Goal: Find specific page/section: Find specific page/section

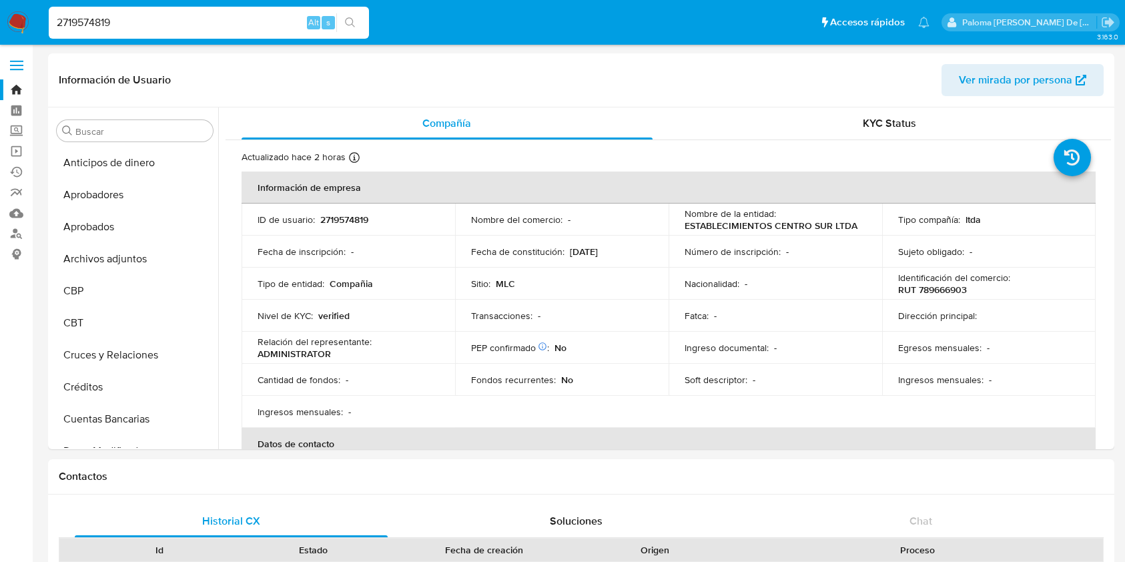
select select "10"
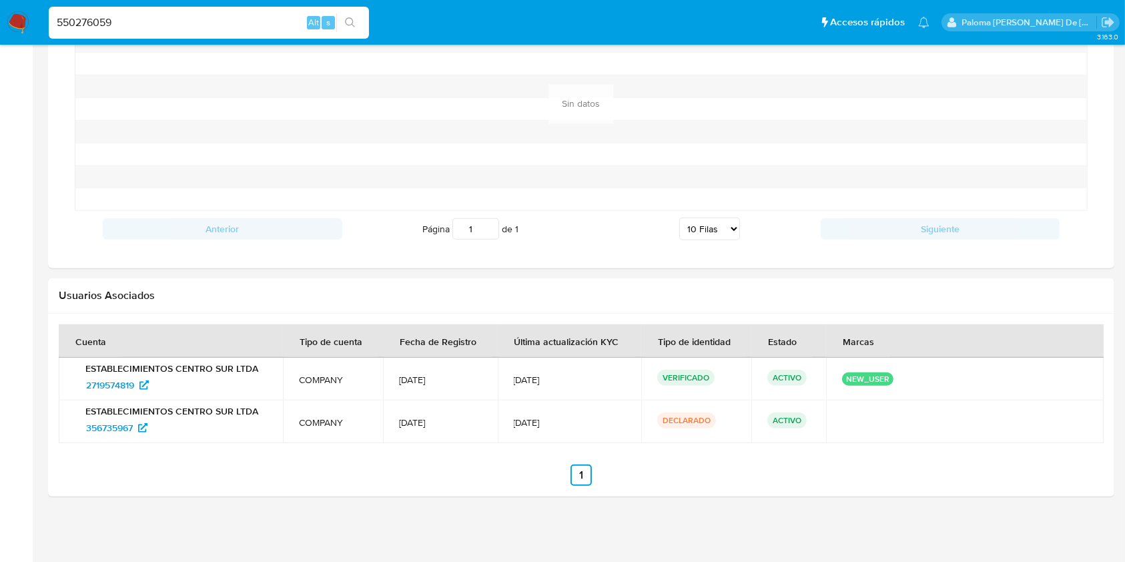
scroll to position [887, 0]
type input "550276059"
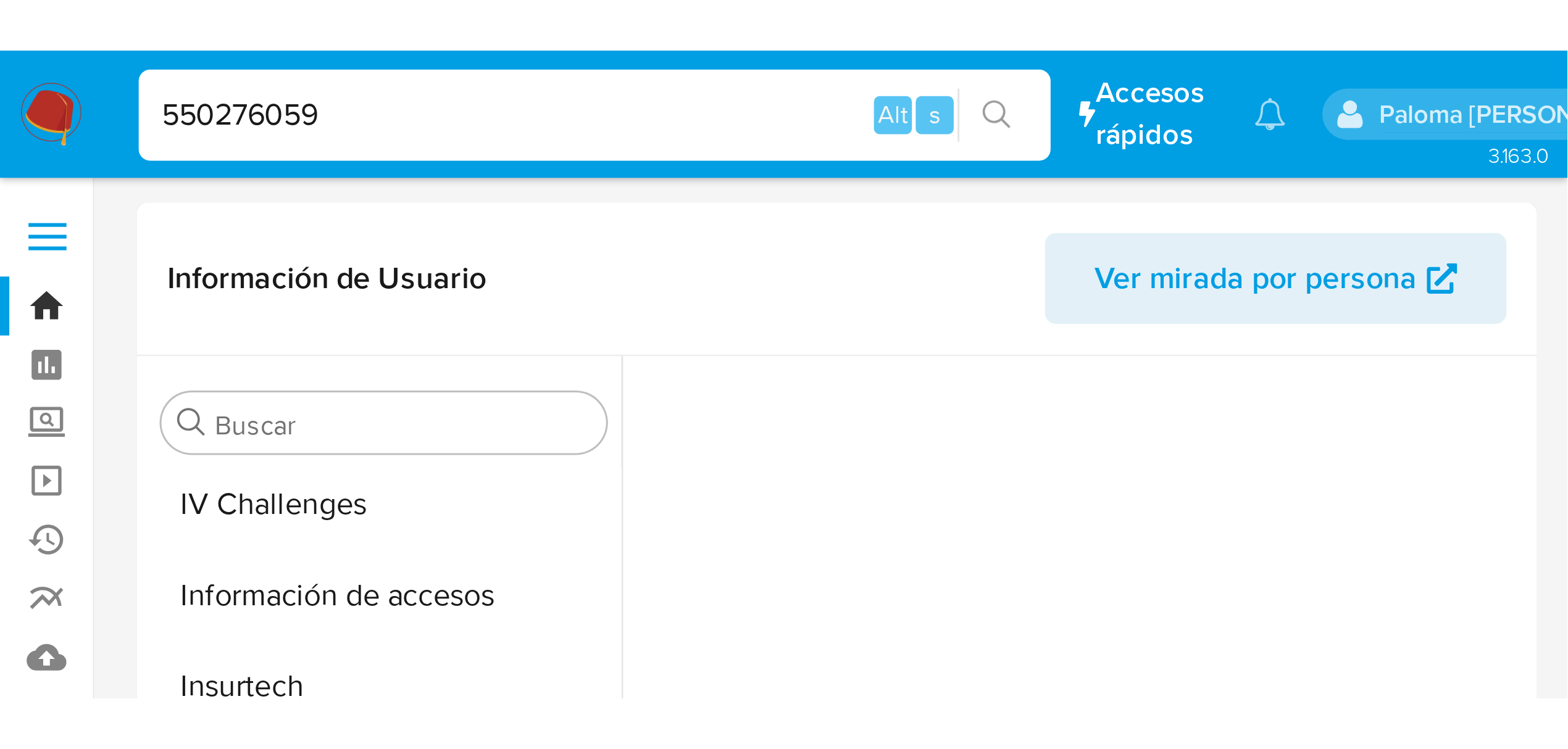
scroll to position [609, 0]
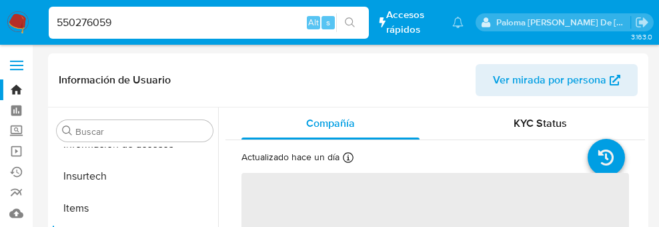
select select "10"
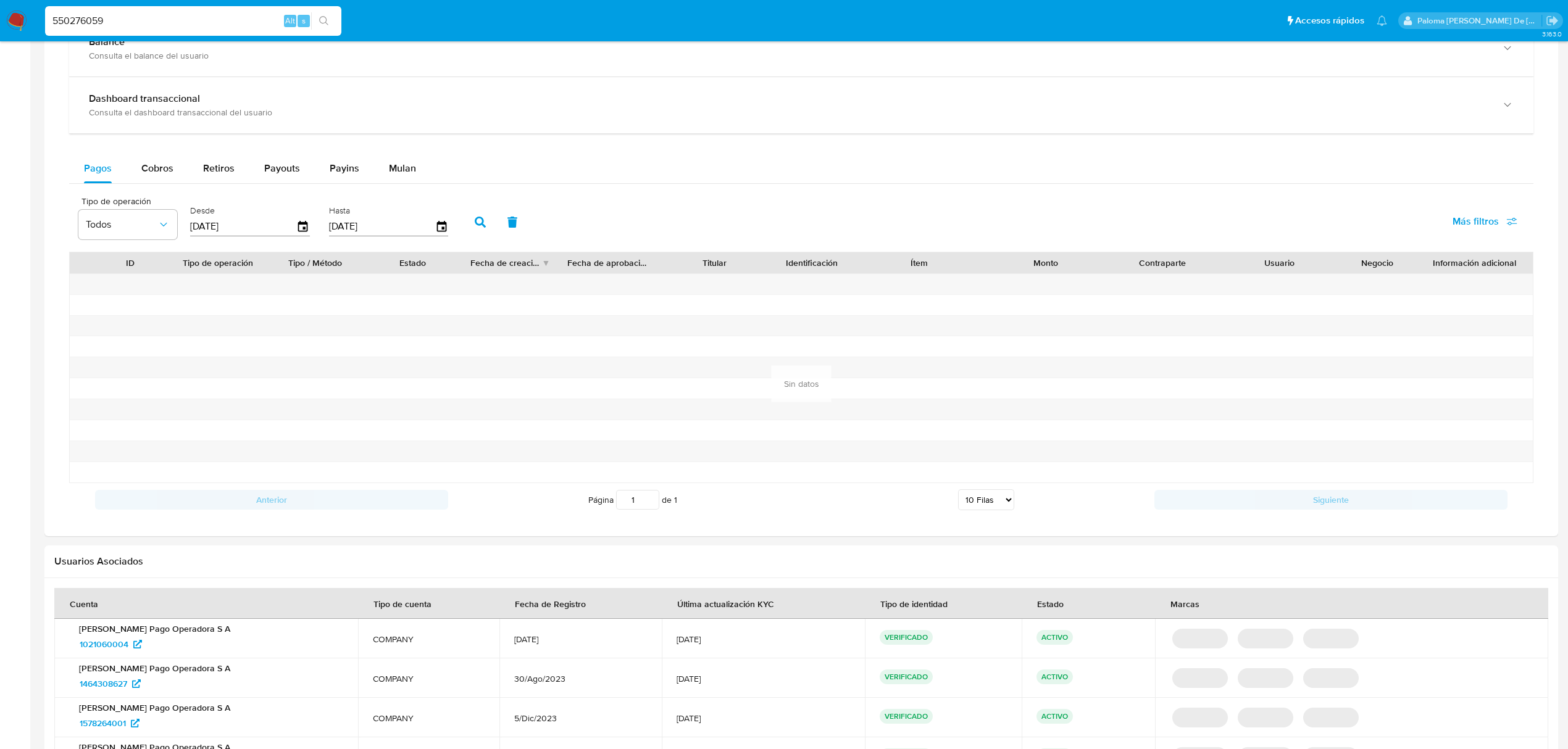
scroll to position [1038, 0]
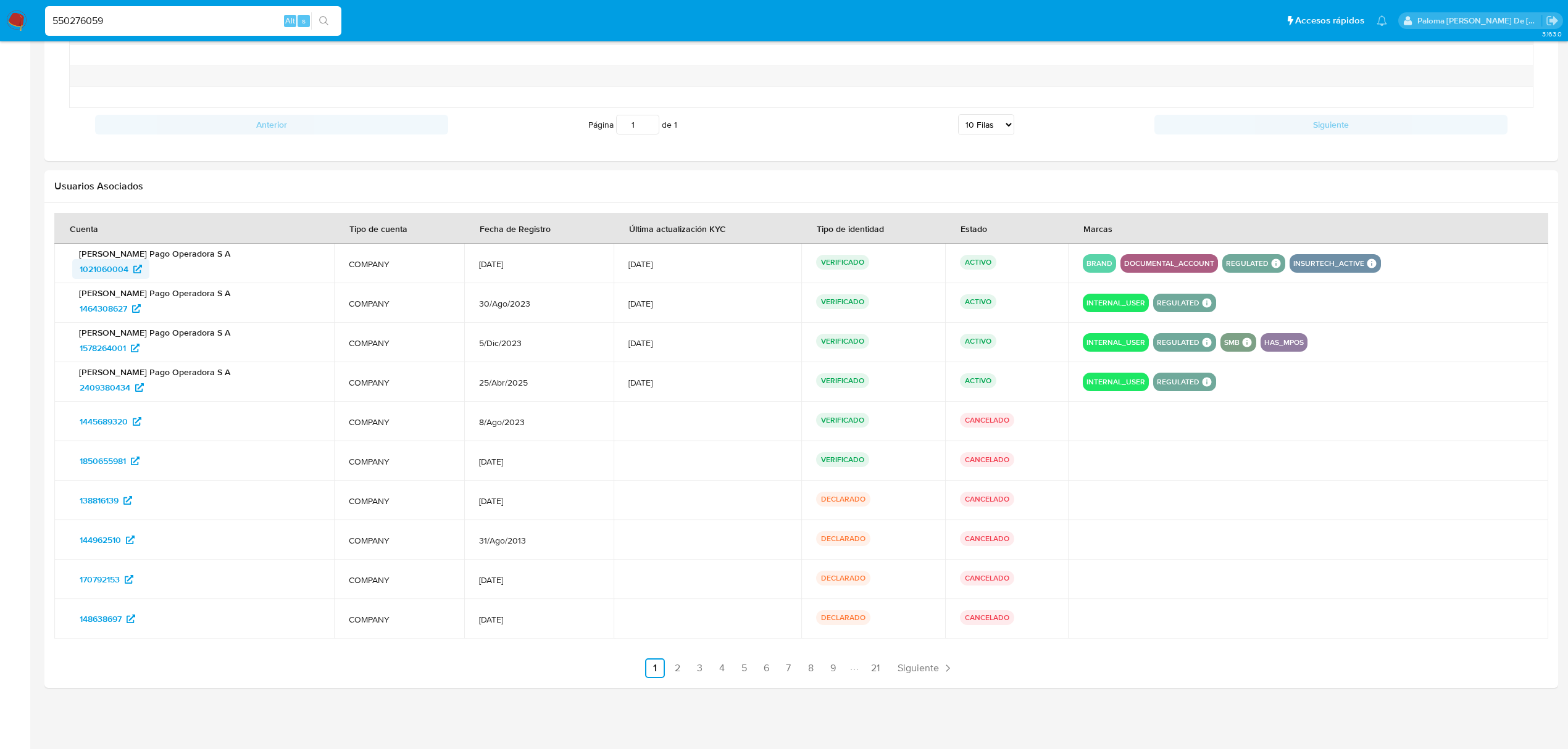
click at [108, 264] on span "1021060004" at bounding box center [104, 268] width 49 height 19
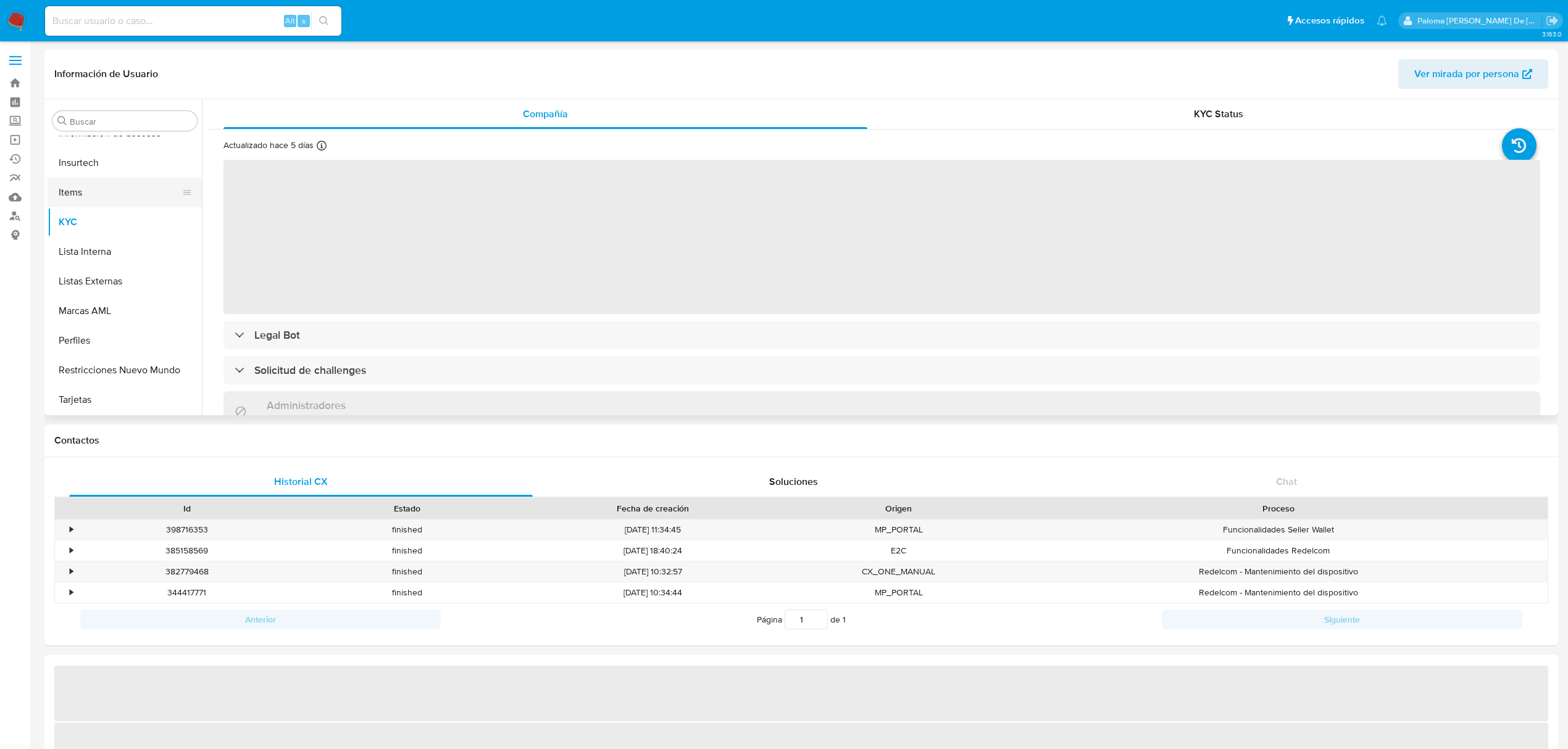
select select "10"
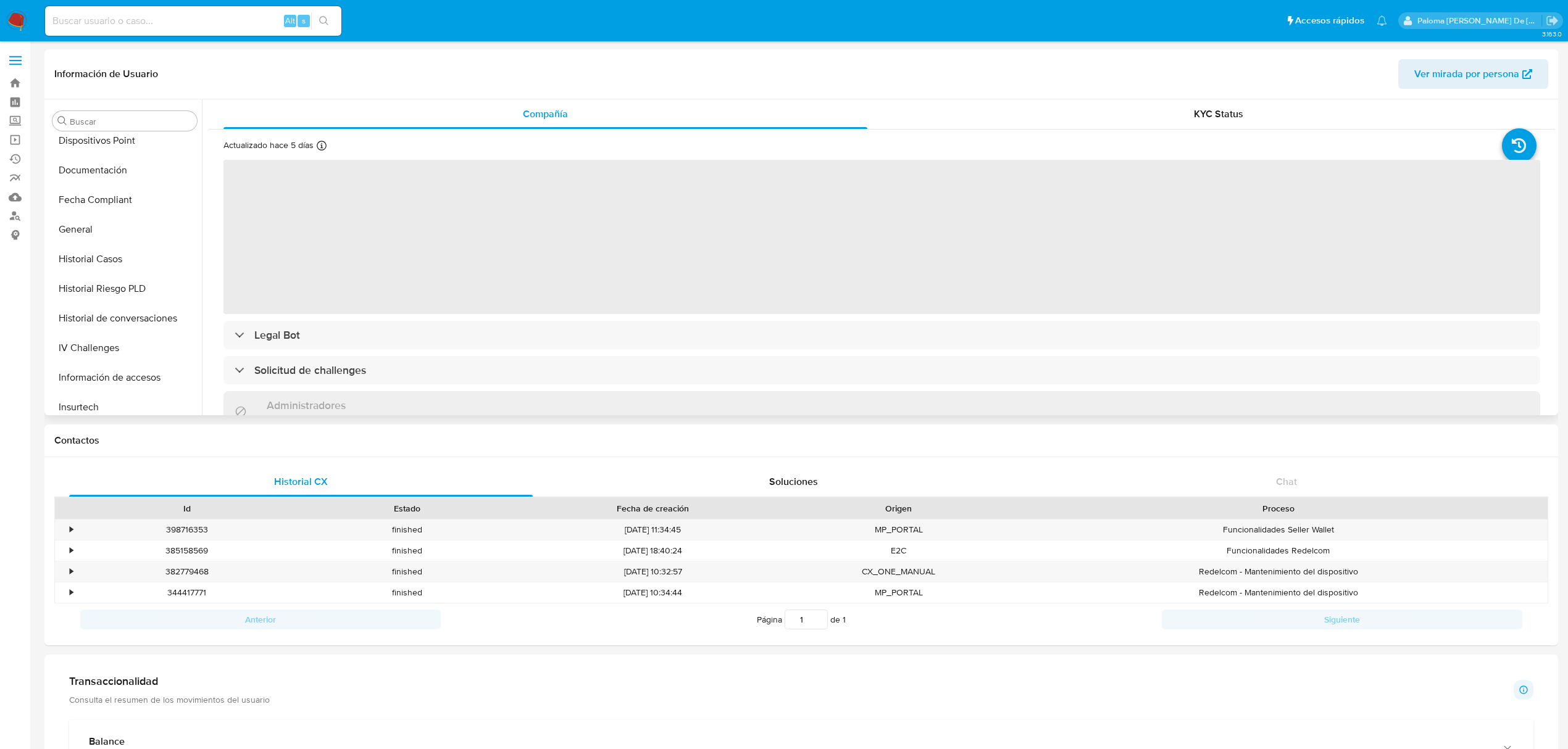
scroll to position [362, 0]
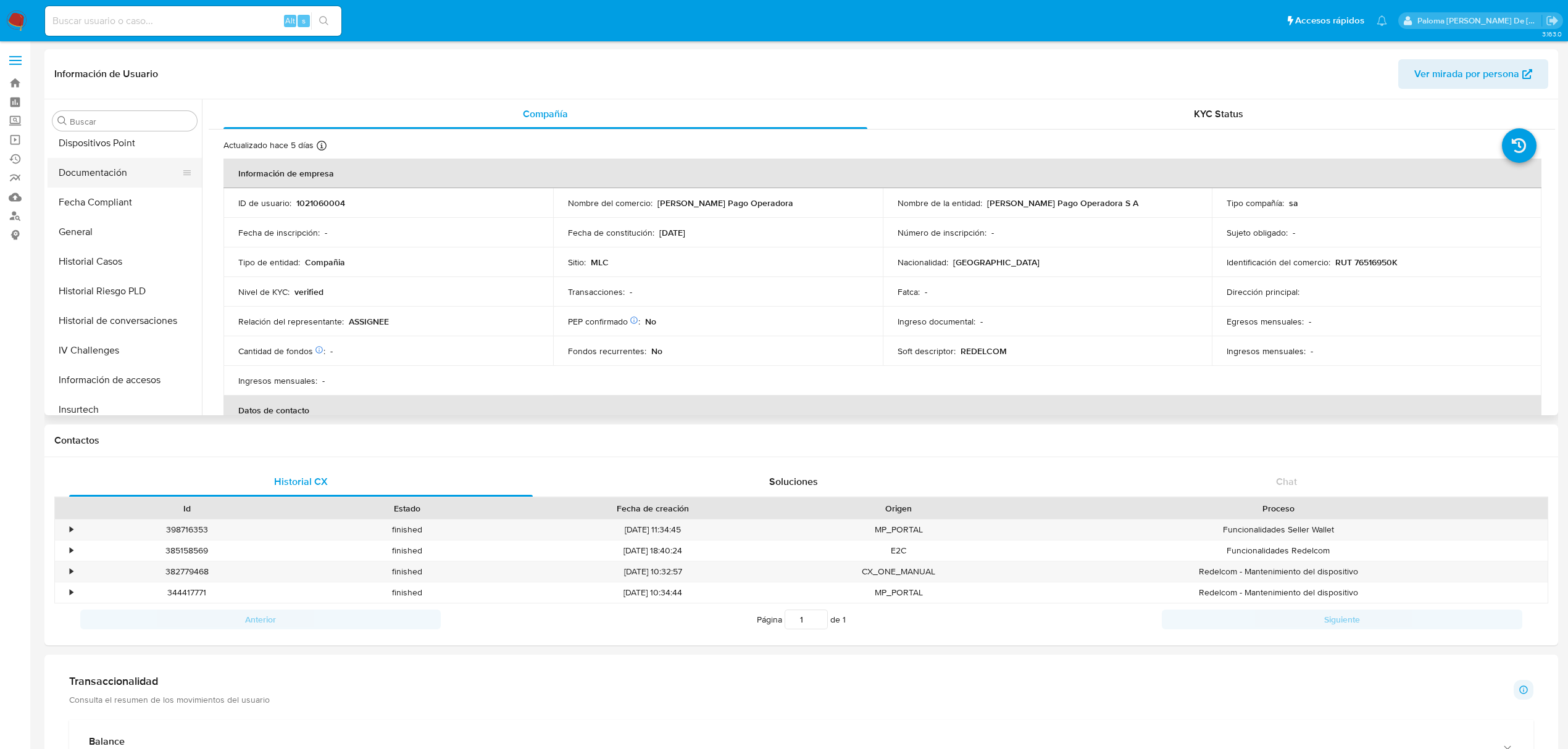
click at [105, 166] on button "Documentación" at bounding box center [119, 173] width 144 height 30
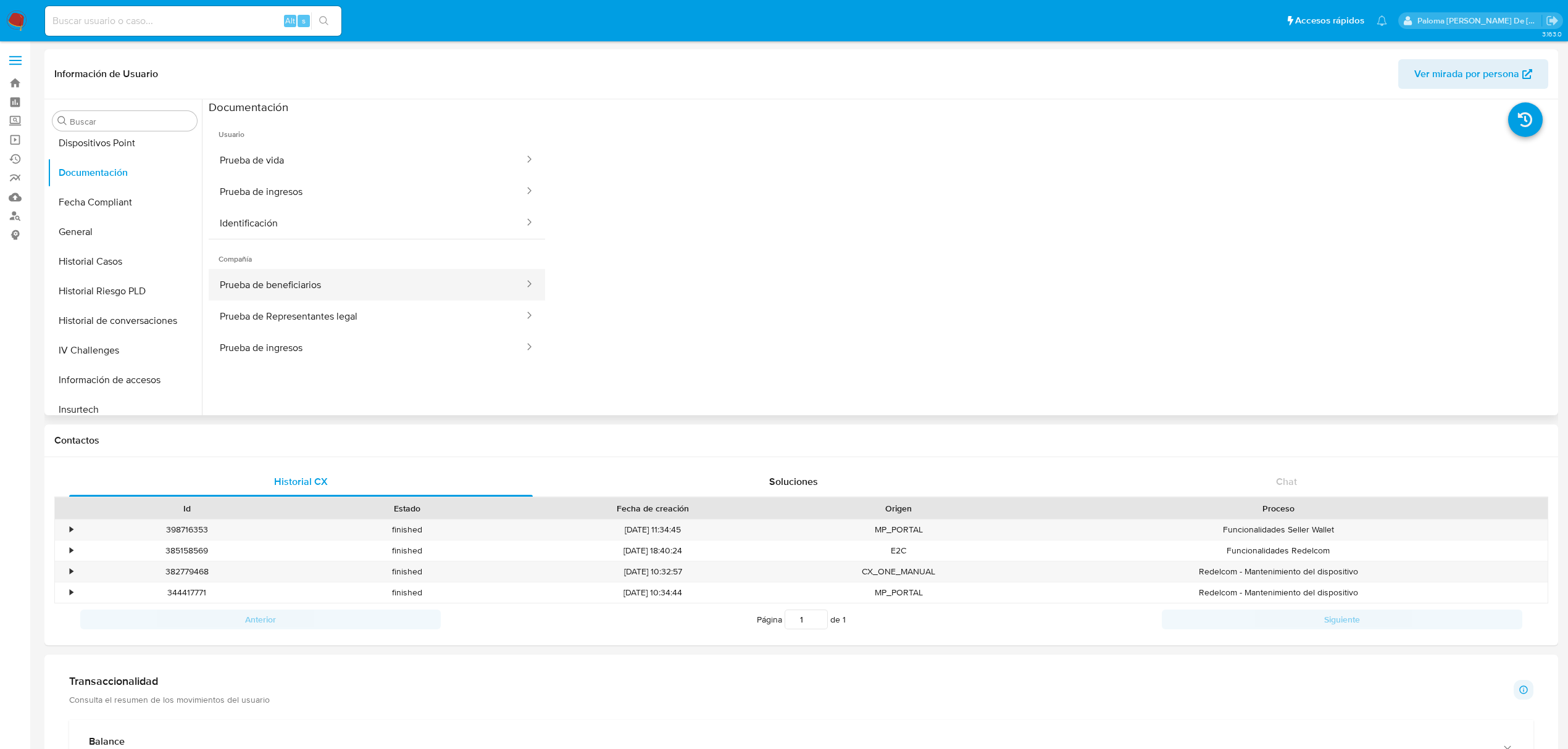
click at [282, 282] on button "Prueba de beneficiarios" at bounding box center [367, 285] width 316 height 31
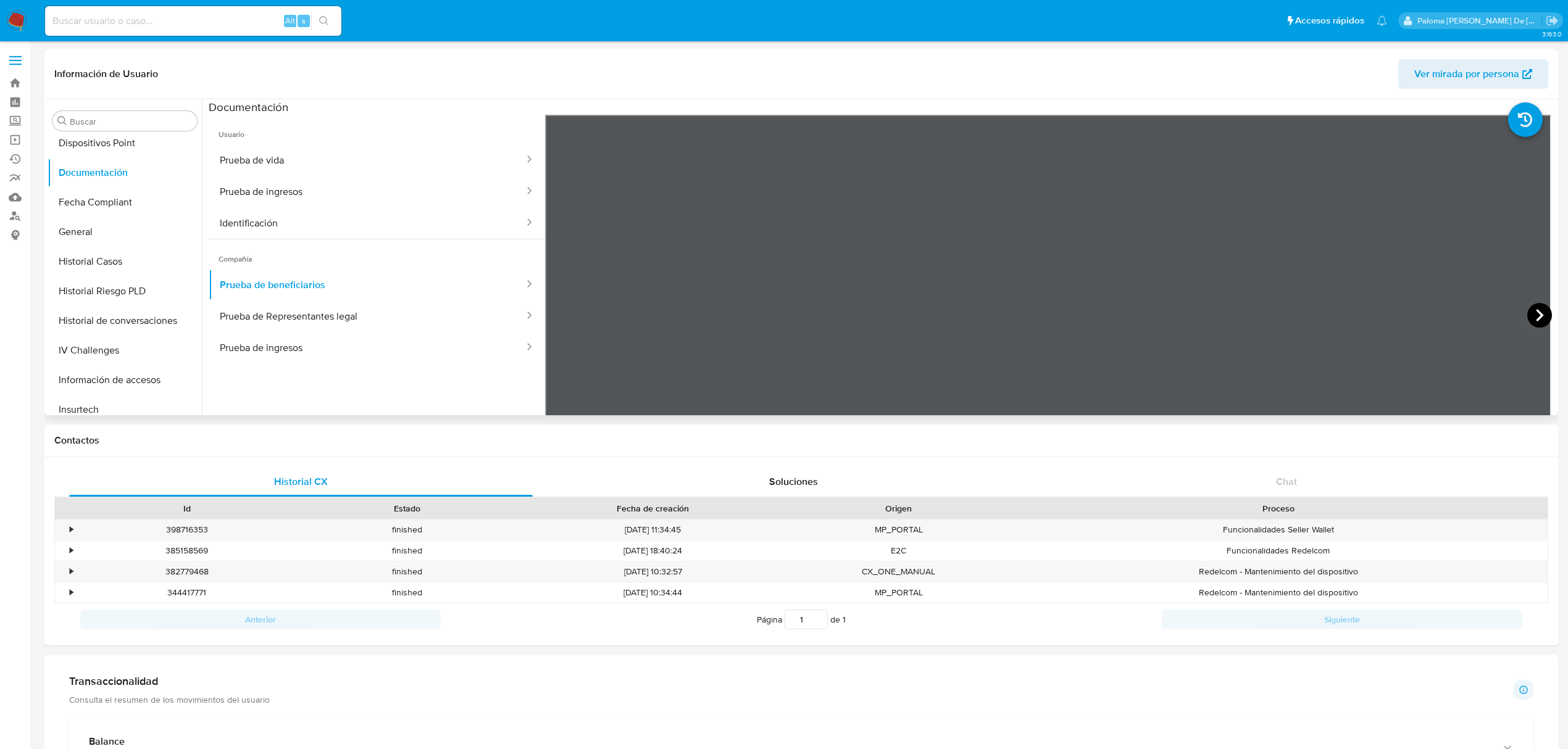
click at [1532, 316] on icon at bounding box center [1539, 315] width 25 height 25
click at [304, 320] on button "Prueba de Representantes legal" at bounding box center [367, 316] width 316 height 31
click at [259, 351] on button "Prueba de ingresos" at bounding box center [367, 348] width 316 height 31
click at [252, 232] on button "Identificación" at bounding box center [367, 223] width 316 height 31
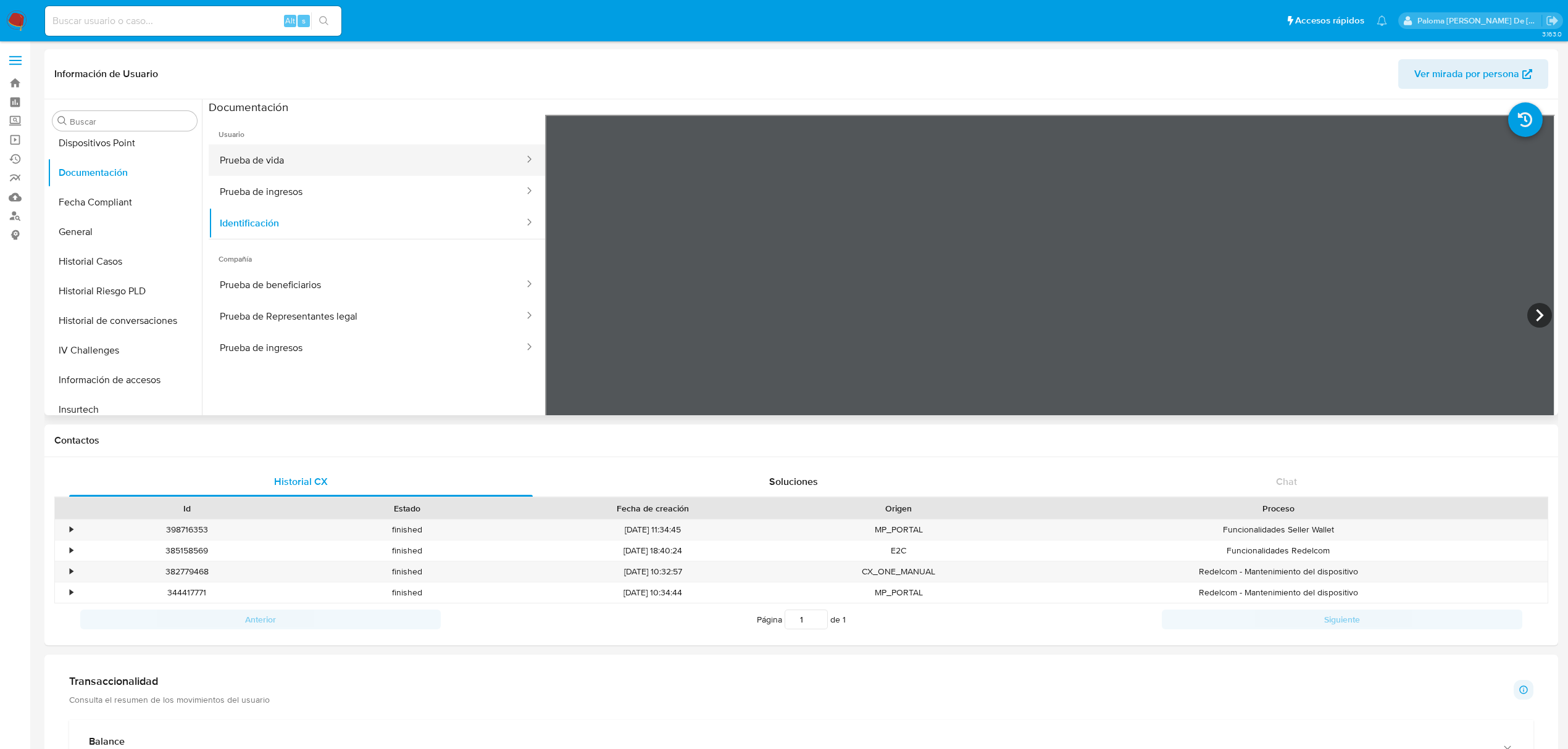
click at [305, 165] on button "Prueba de vida" at bounding box center [367, 160] width 316 height 31
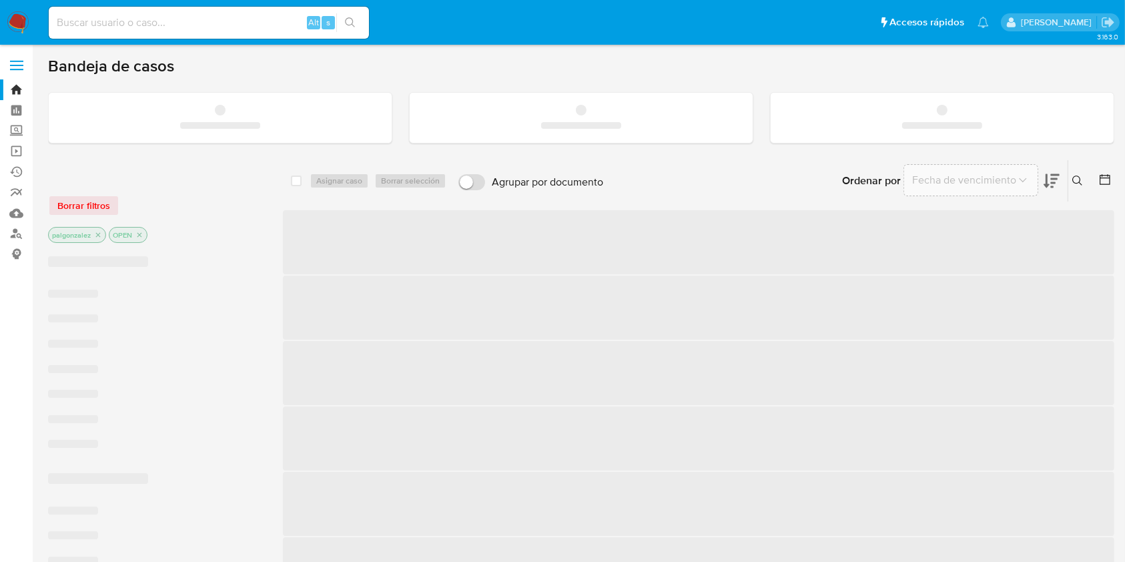
click at [132, 25] on input at bounding box center [209, 22] width 320 height 17
paste input "550276059"
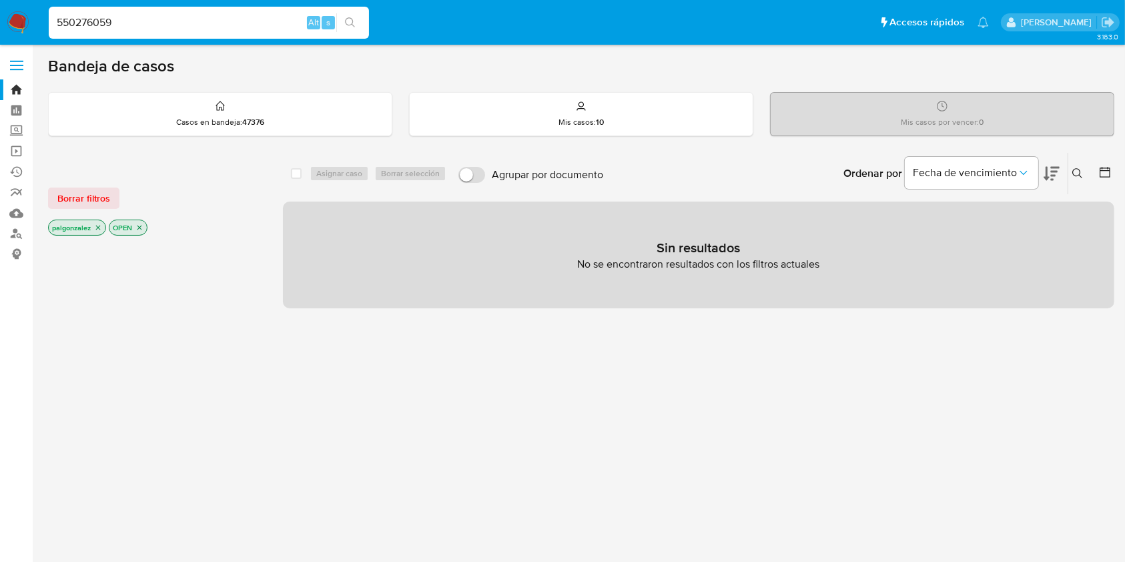
type input "550276059"
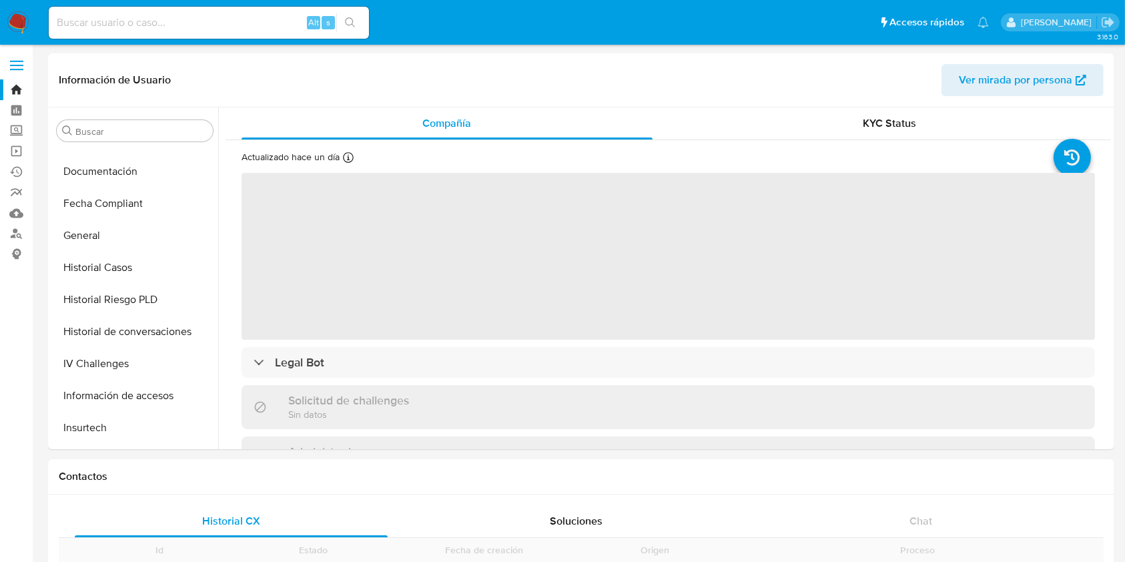
scroll to position [660, 0]
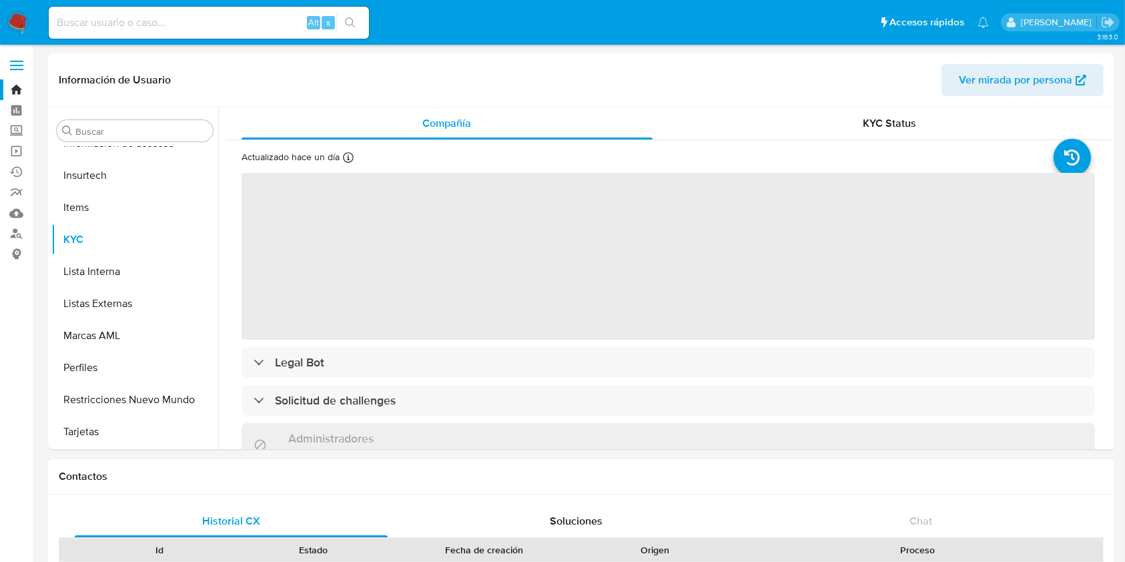
select select "10"
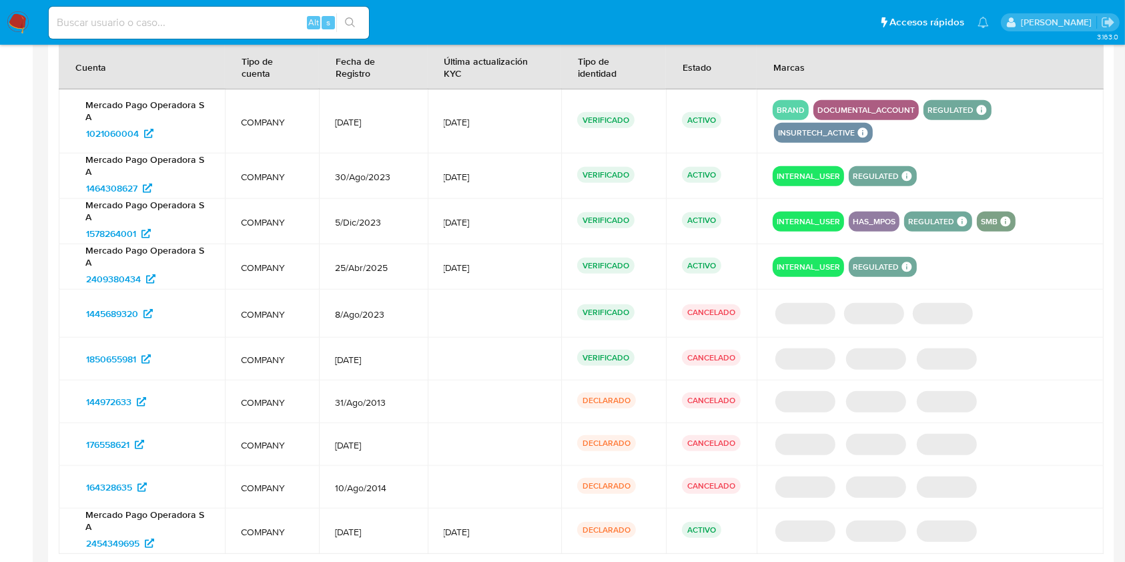
scroll to position [1276, 0]
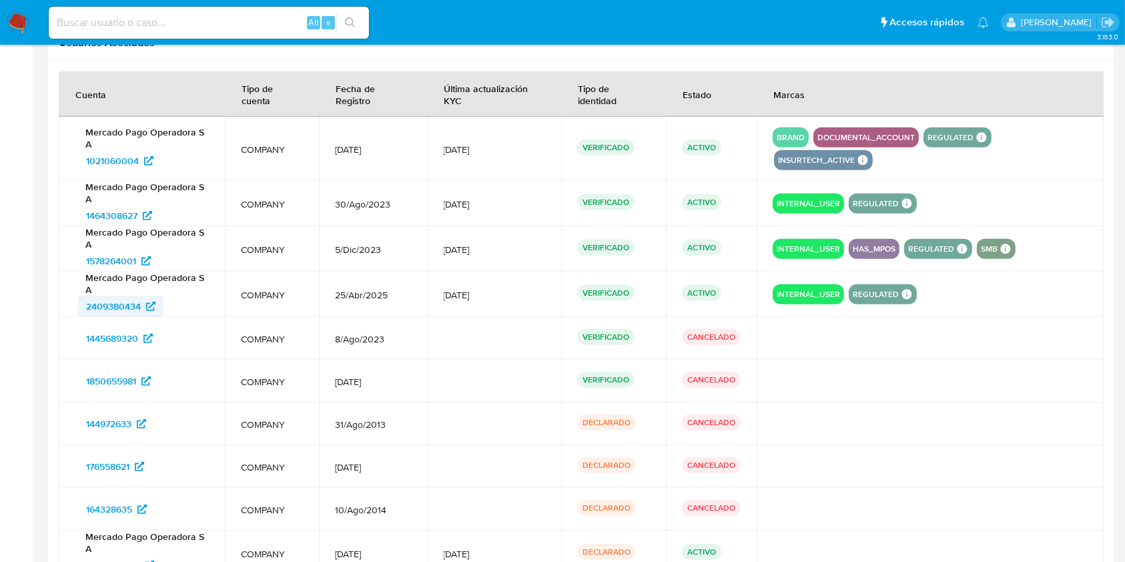
click at [123, 303] on span "2409380434" at bounding box center [113, 306] width 55 height 21
click at [204, 21] on input at bounding box center [209, 22] width 320 height 17
paste input "Mauricio Alejandro San Martin Pacheco, 14:10 2719574819"
type input "Mauricio Alejandro San Martin Pacheco, 14:10 2719574819"
drag, startPoint x: 55, startPoint y: 21, endPoint x: 998, endPoint y: 56, distance: 943.8
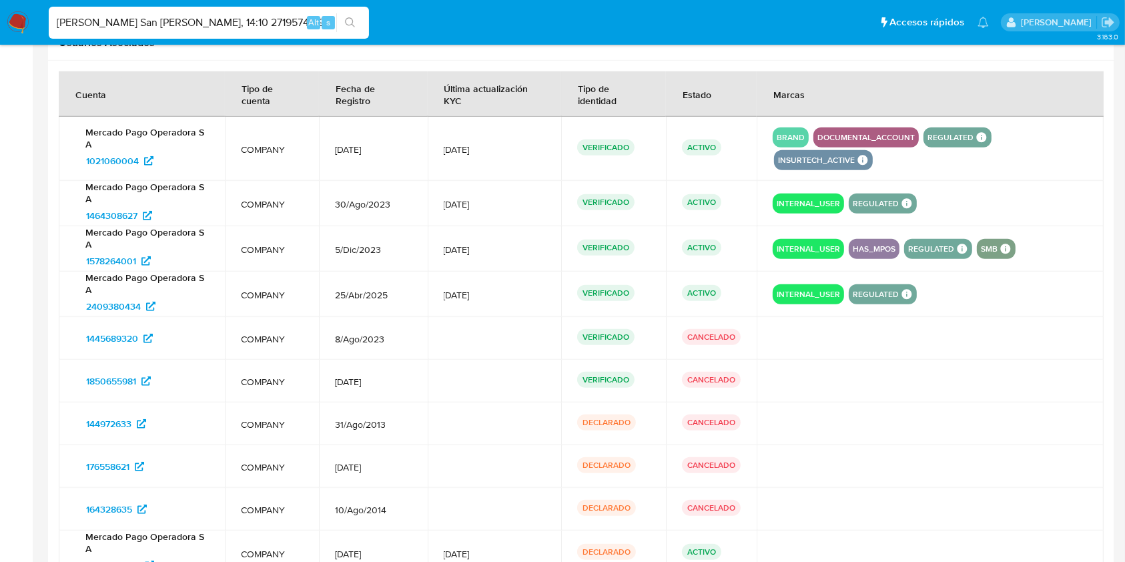
paste input "2719574819"
type input "2719574819"
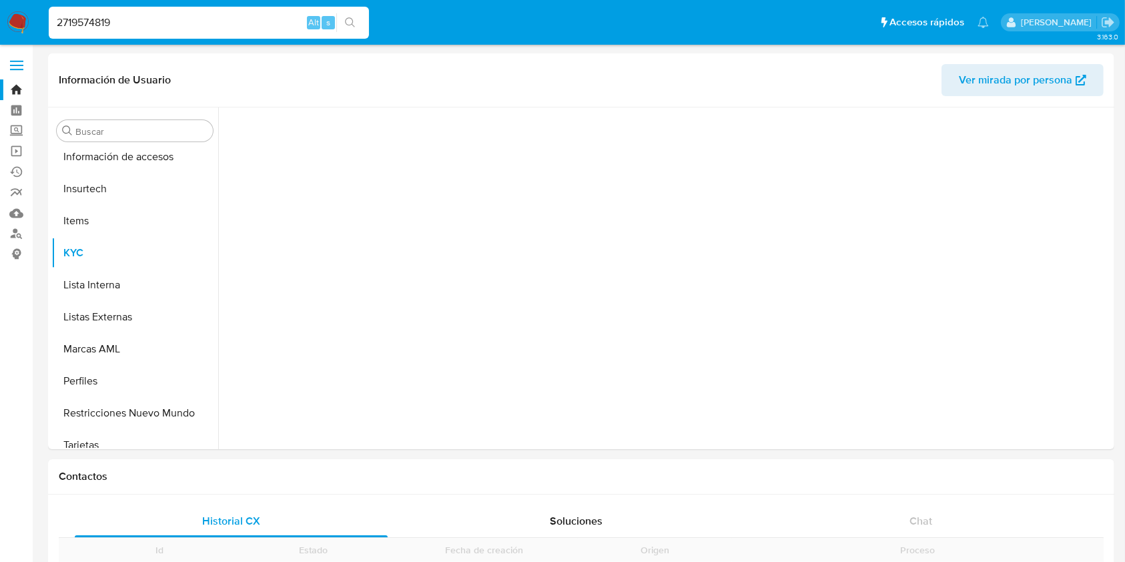
scroll to position [660, 0]
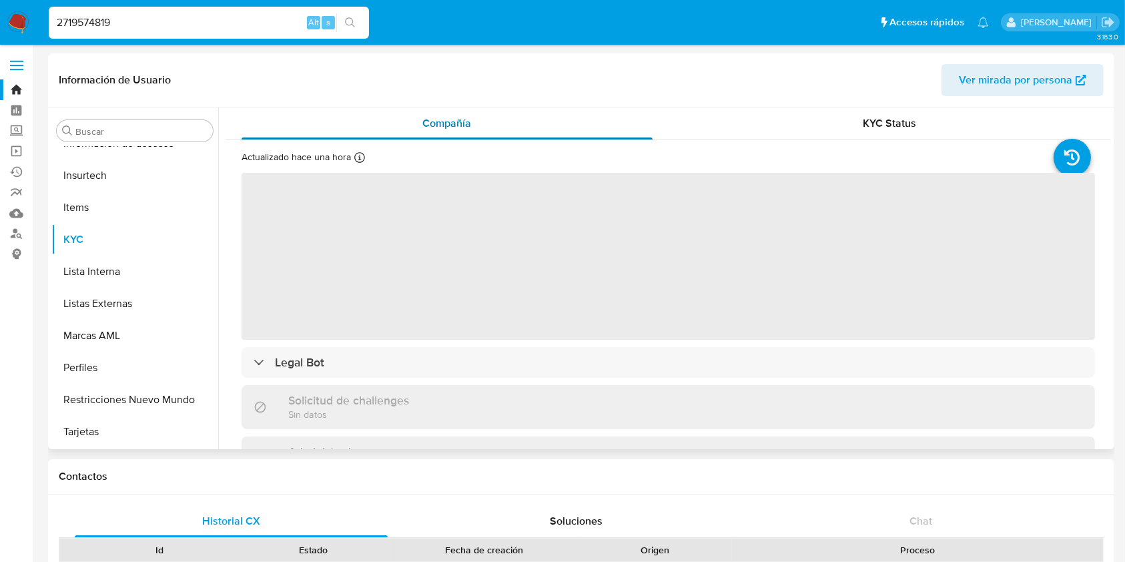
select select "10"
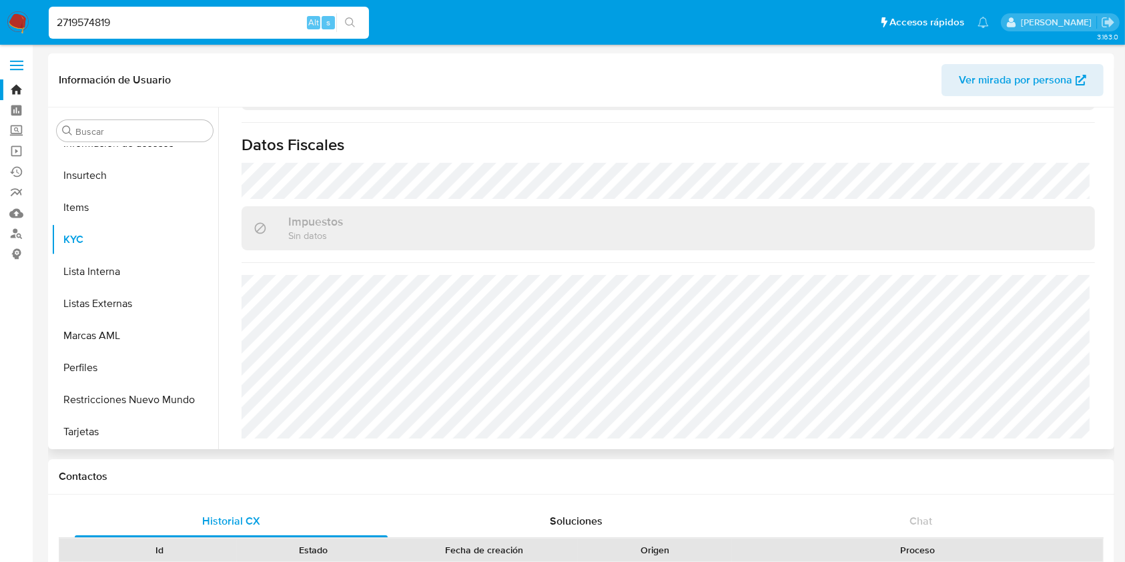
scroll to position [536, 0]
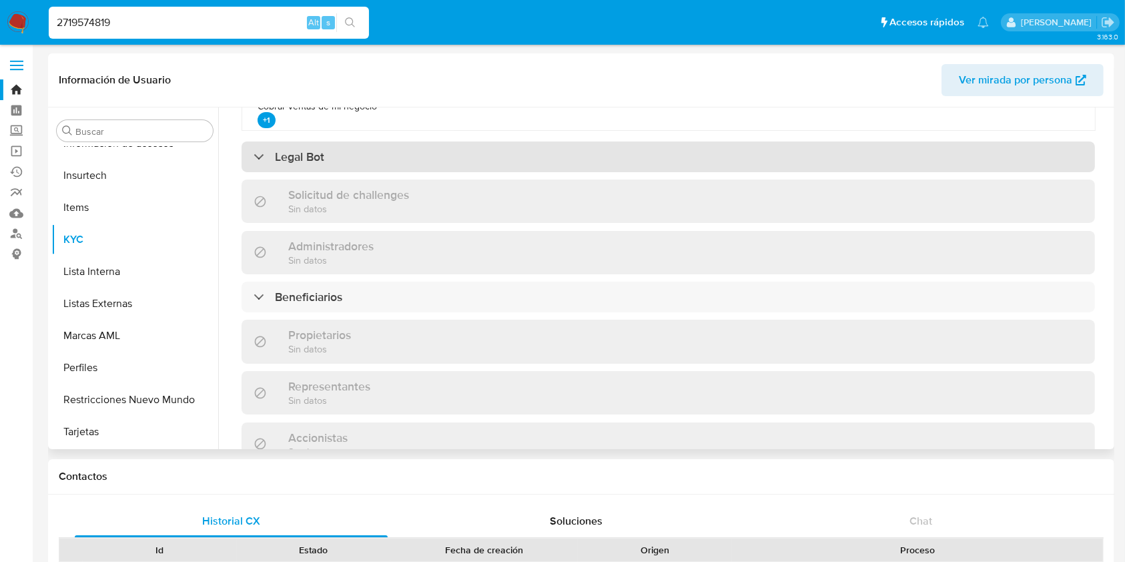
click at [289, 154] on h3 "Legal Bot" at bounding box center [299, 157] width 49 height 15
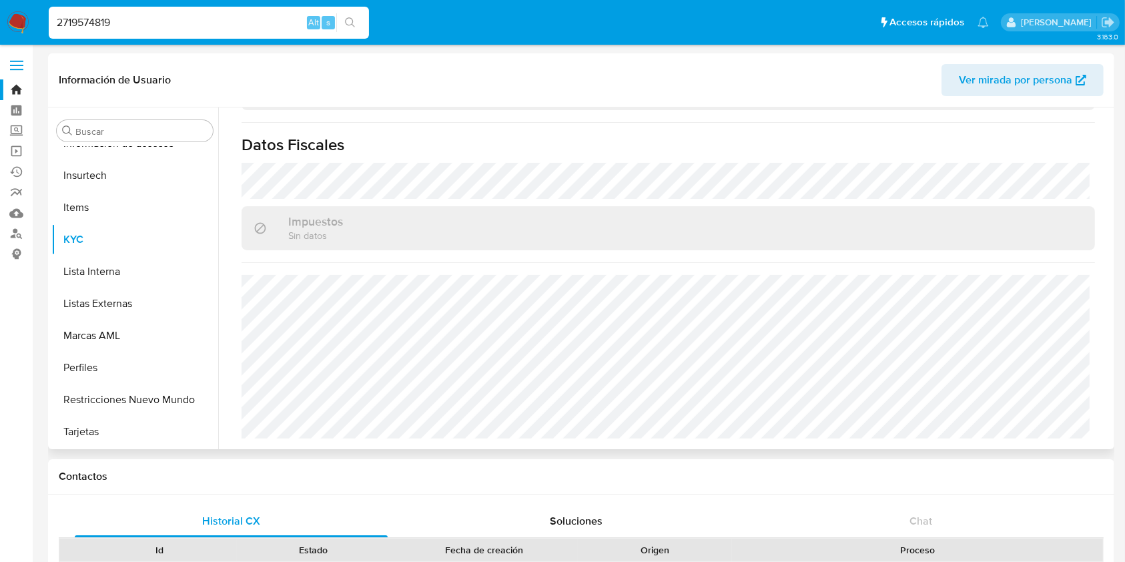
scroll to position [89, 0]
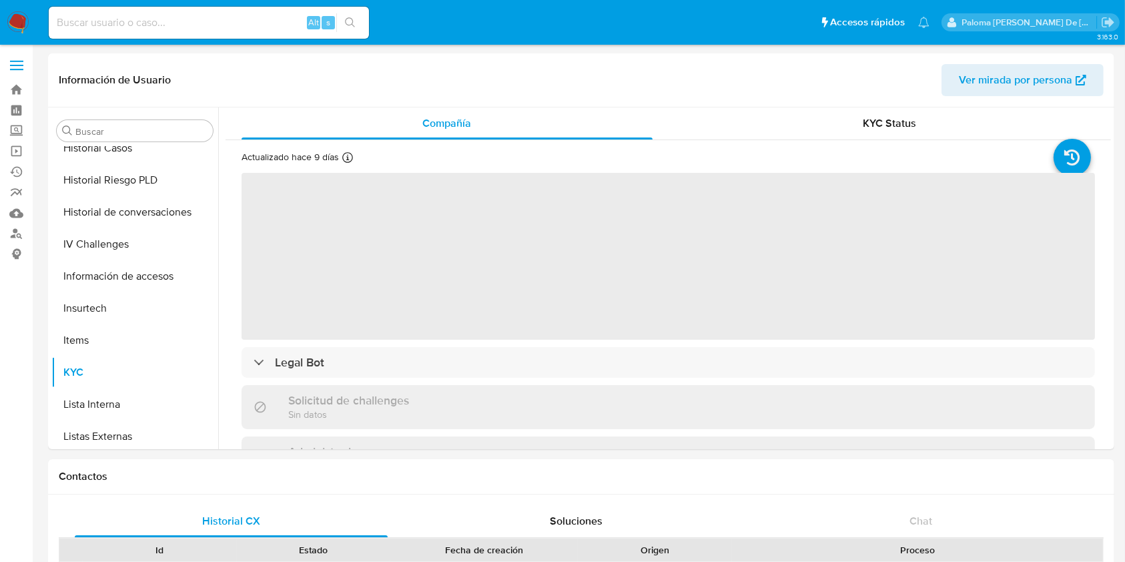
scroll to position [660, 0]
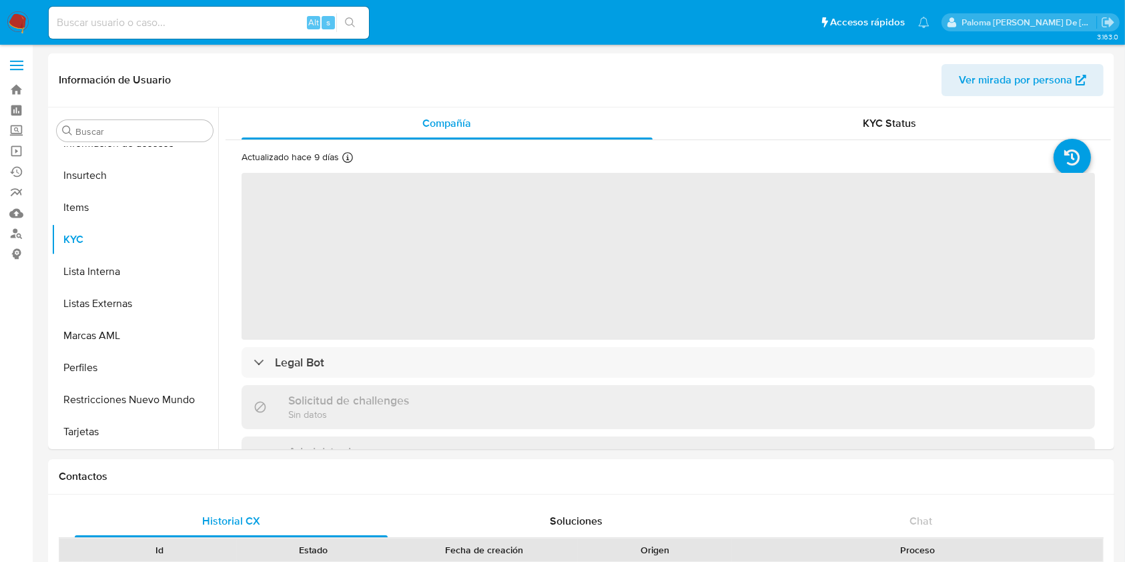
select select "10"
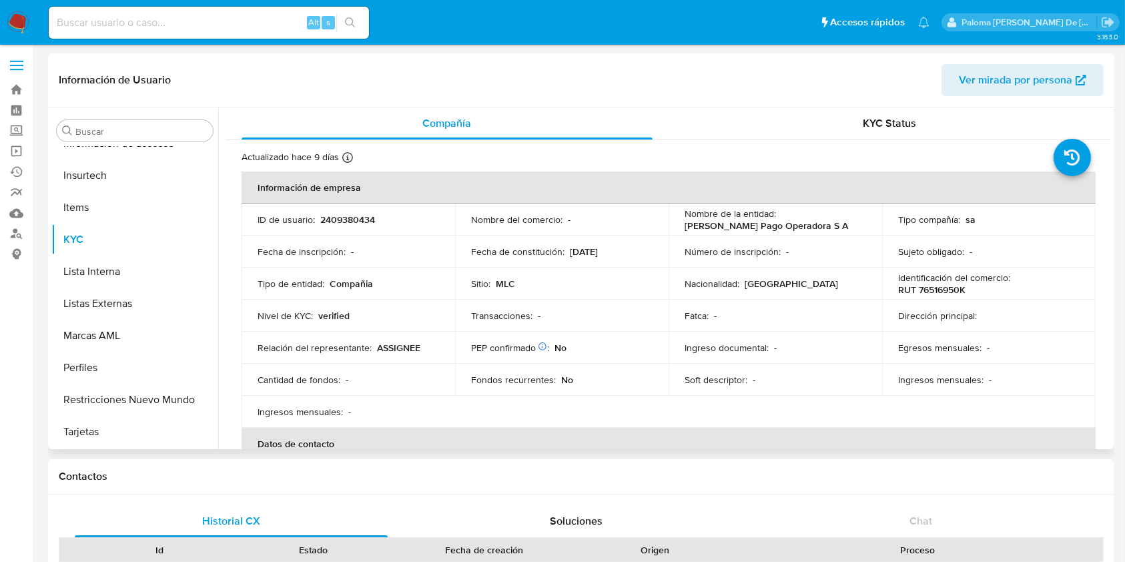
scroll to position [393, 0]
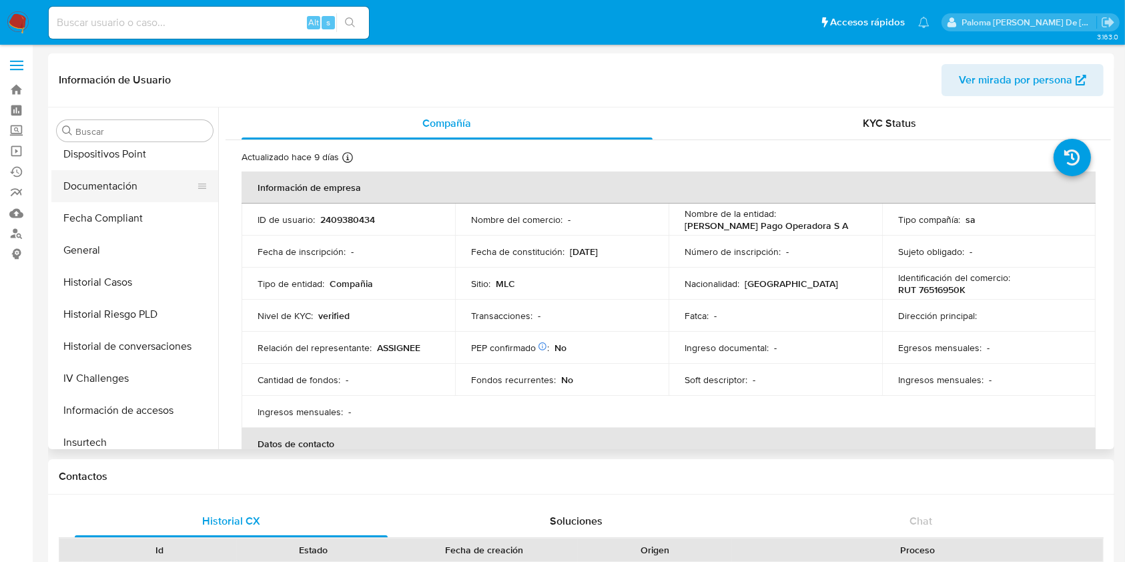
click at [123, 193] on button "Documentación" at bounding box center [129, 186] width 156 height 32
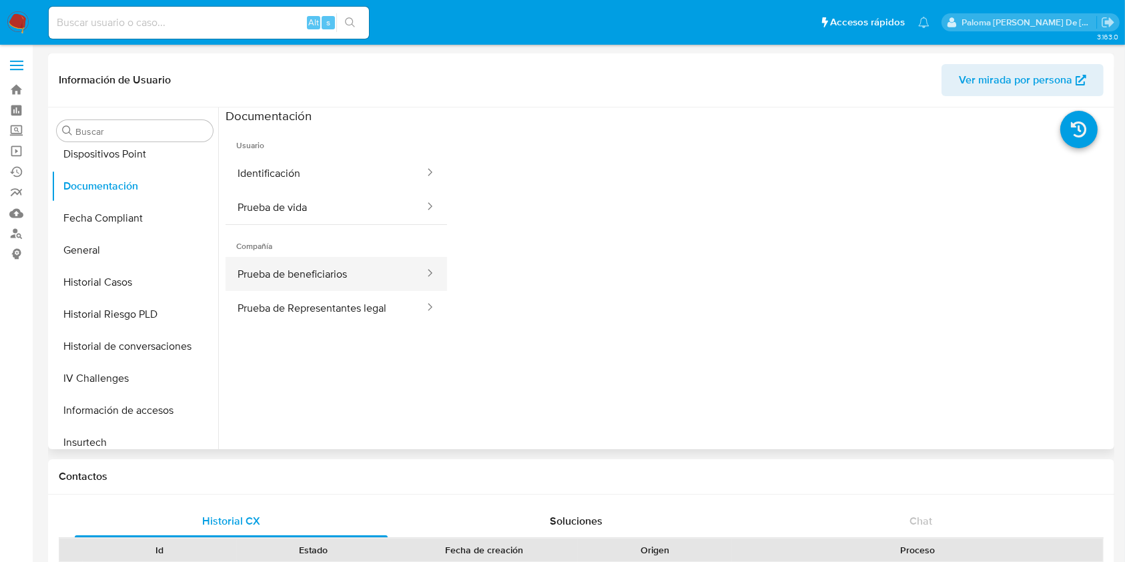
click at [313, 274] on button "Prueba de beneficiarios" at bounding box center [326, 274] width 200 height 34
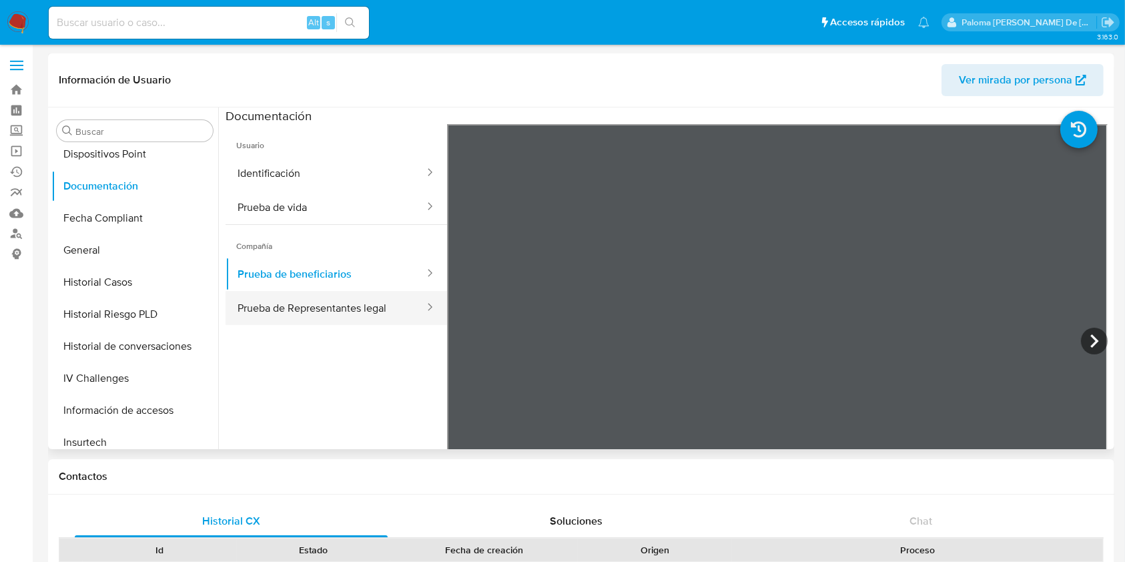
click at [300, 300] on button "Prueba de Representantes legal" at bounding box center [326, 308] width 200 height 34
click at [364, 321] on button "Prueba de Representantes legal" at bounding box center [326, 308] width 200 height 34
click at [352, 304] on button "Prueba de Representantes legal" at bounding box center [326, 308] width 200 height 34
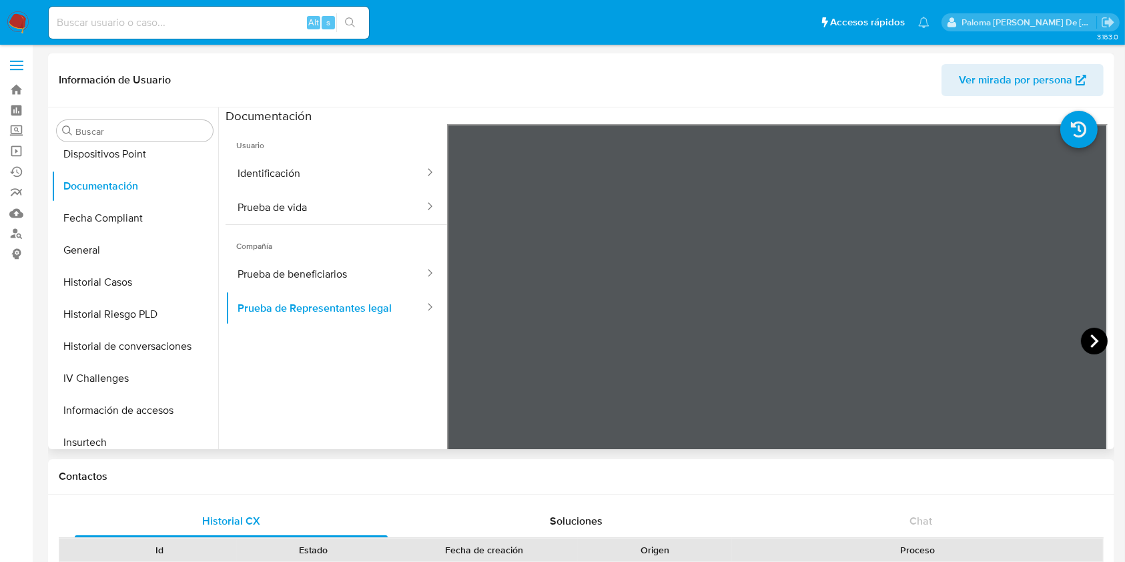
click at [1091, 338] on icon at bounding box center [1095, 340] width 8 height 13
click at [304, 273] on button "Prueba de beneficiarios" at bounding box center [326, 274] width 200 height 34
click at [1090, 343] on icon at bounding box center [1094, 341] width 27 height 27
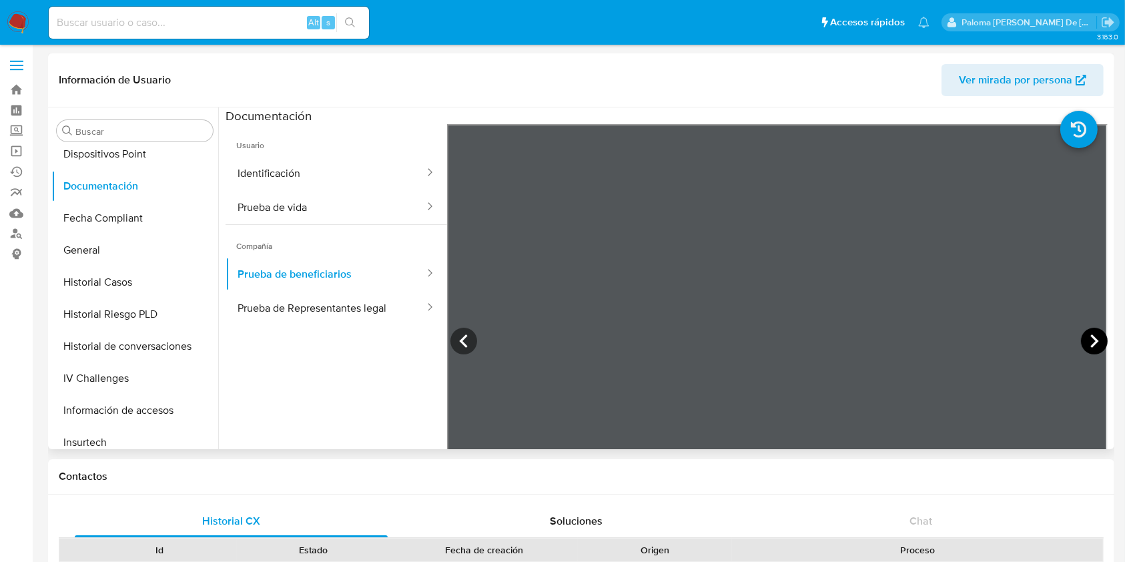
click at [1086, 340] on icon at bounding box center [1094, 341] width 27 height 27
click at [1084, 344] on icon at bounding box center [1094, 341] width 27 height 27
click at [1085, 344] on icon at bounding box center [1094, 341] width 27 height 27
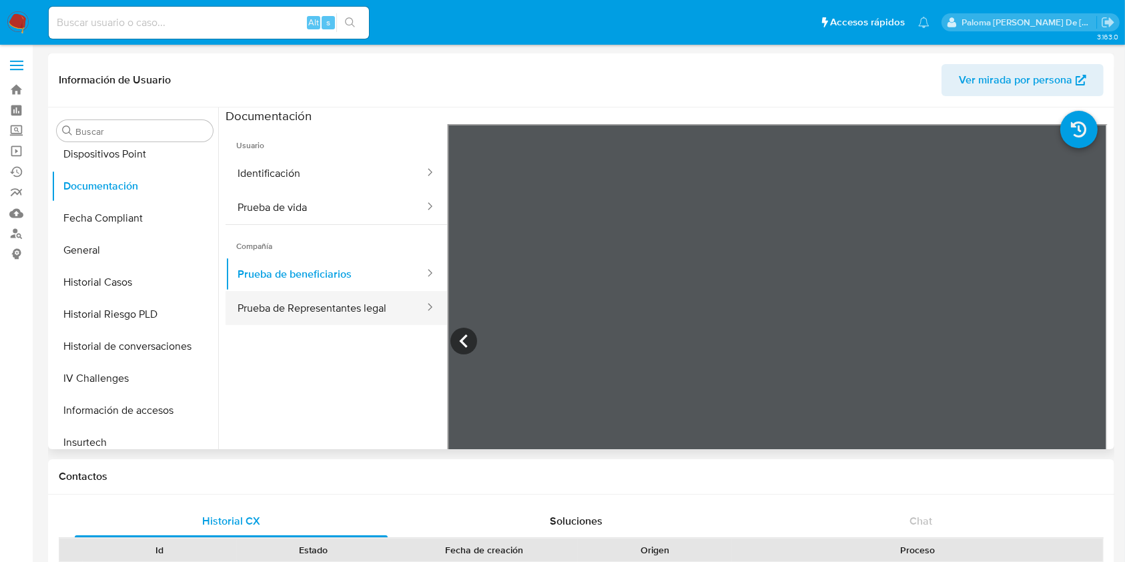
click at [338, 313] on button "Prueba de Representantes legal" at bounding box center [326, 308] width 200 height 34
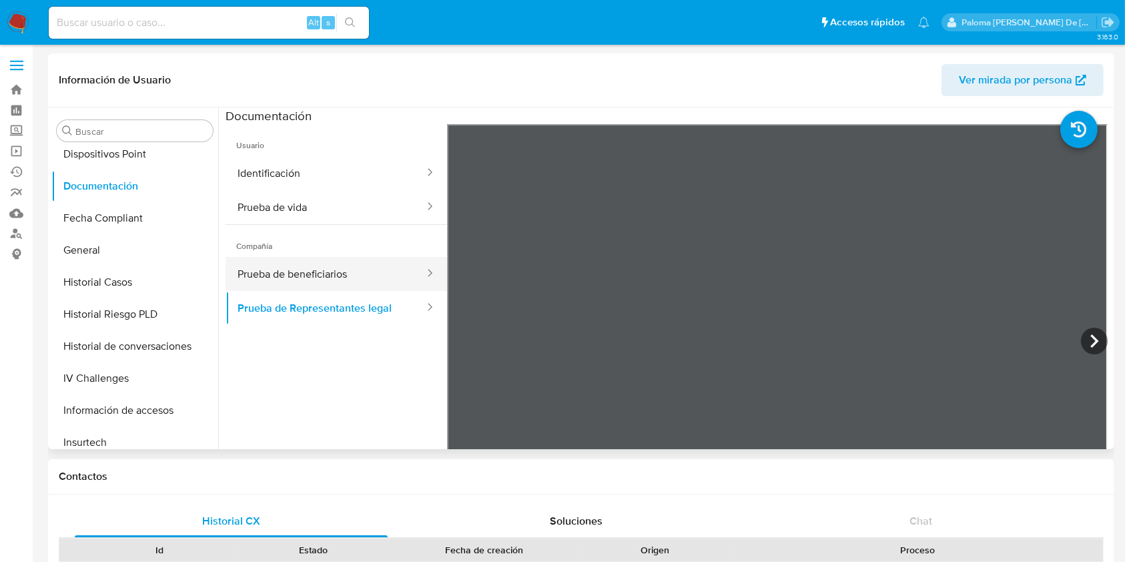
click at [333, 276] on button "Prueba de beneficiarios" at bounding box center [326, 274] width 200 height 34
click at [274, 278] on button "Prueba de beneficiarios" at bounding box center [326, 274] width 200 height 34
click at [1095, 337] on icon at bounding box center [1094, 341] width 27 height 27
click at [1088, 340] on icon at bounding box center [1094, 341] width 27 height 27
click at [1091, 341] on icon at bounding box center [1095, 340] width 8 height 13
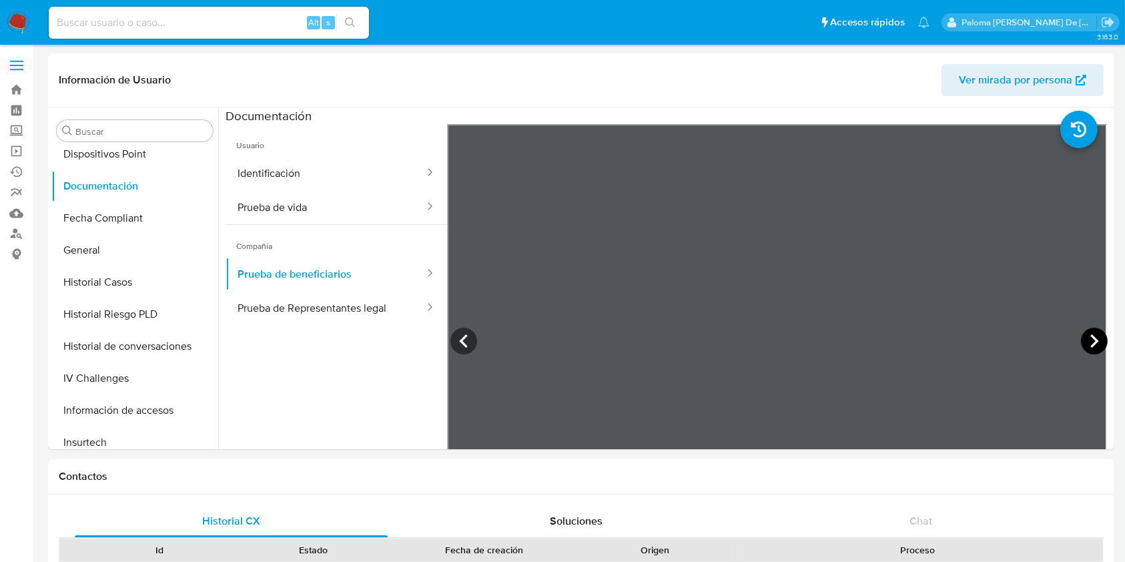
click at [1083, 344] on icon at bounding box center [1094, 341] width 27 height 27
click at [1087, 341] on icon at bounding box center [1094, 341] width 27 height 27
click at [1089, 346] on icon at bounding box center [1094, 341] width 27 height 27
click at [310, 316] on button "Prueba de Representantes legal" at bounding box center [326, 308] width 200 height 34
click at [313, 275] on button "Prueba de beneficiarios" at bounding box center [326, 274] width 200 height 34
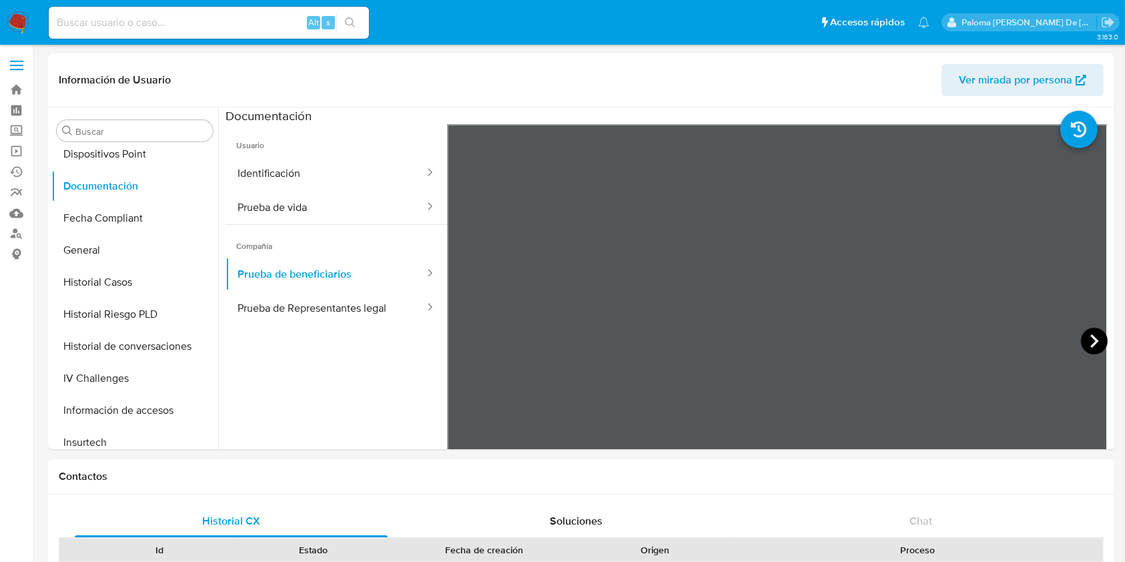
click at [1091, 337] on icon at bounding box center [1095, 340] width 8 height 13
click at [1091, 336] on icon at bounding box center [1094, 341] width 27 height 27
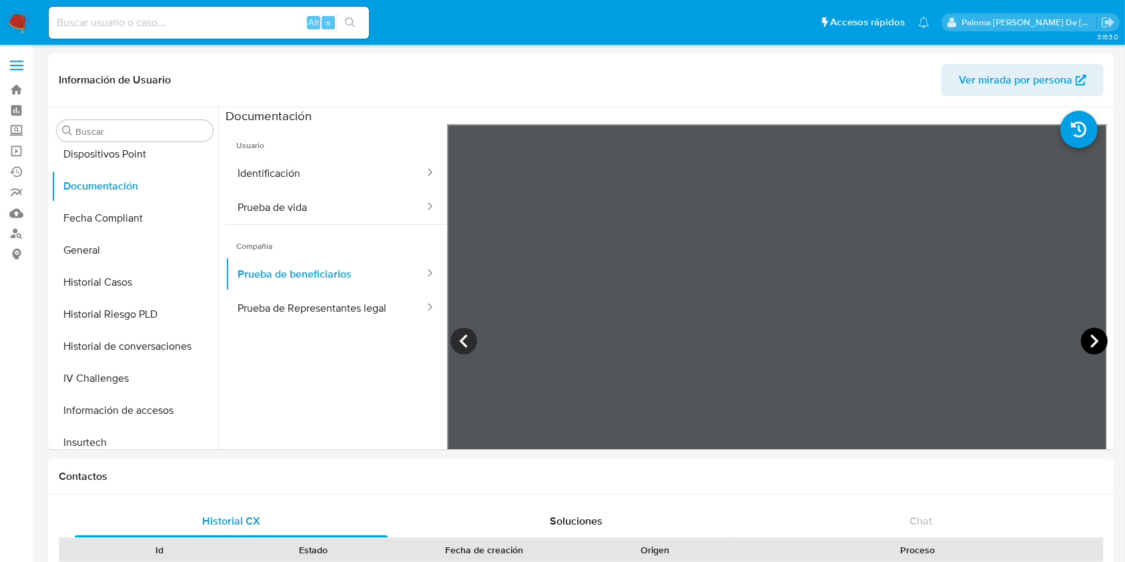
click at [1091, 336] on icon at bounding box center [1094, 341] width 27 height 27
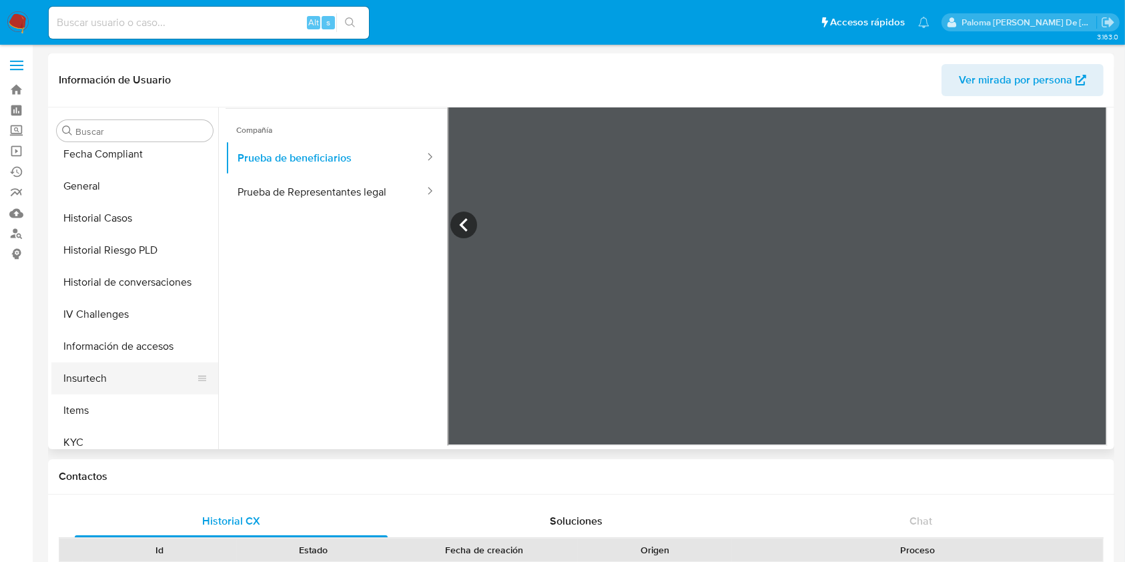
scroll to position [660, 0]
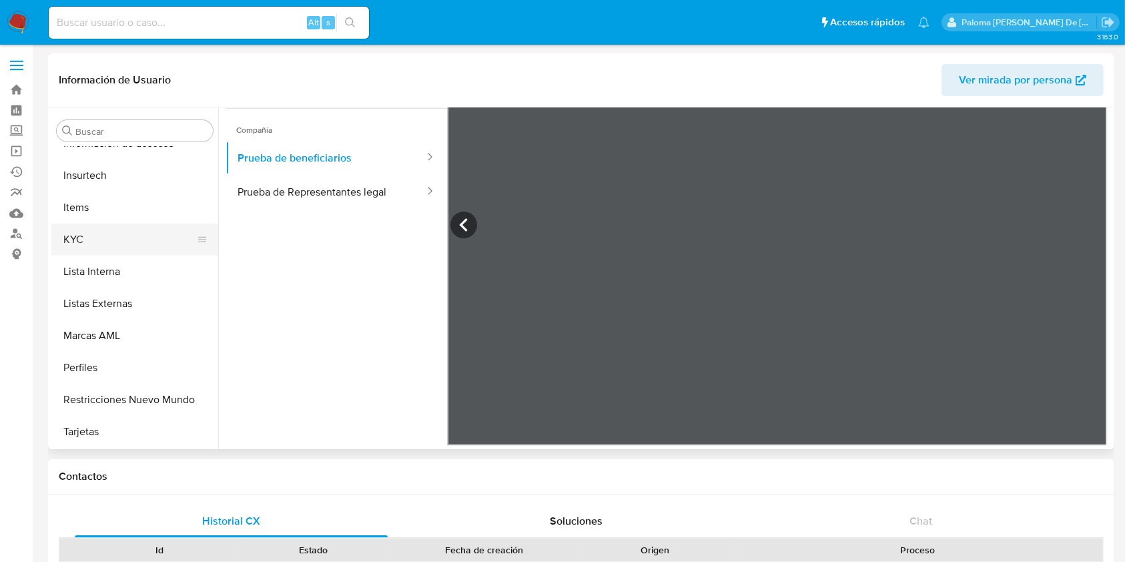
click at [94, 236] on button "KYC" at bounding box center [129, 240] width 156 height 32
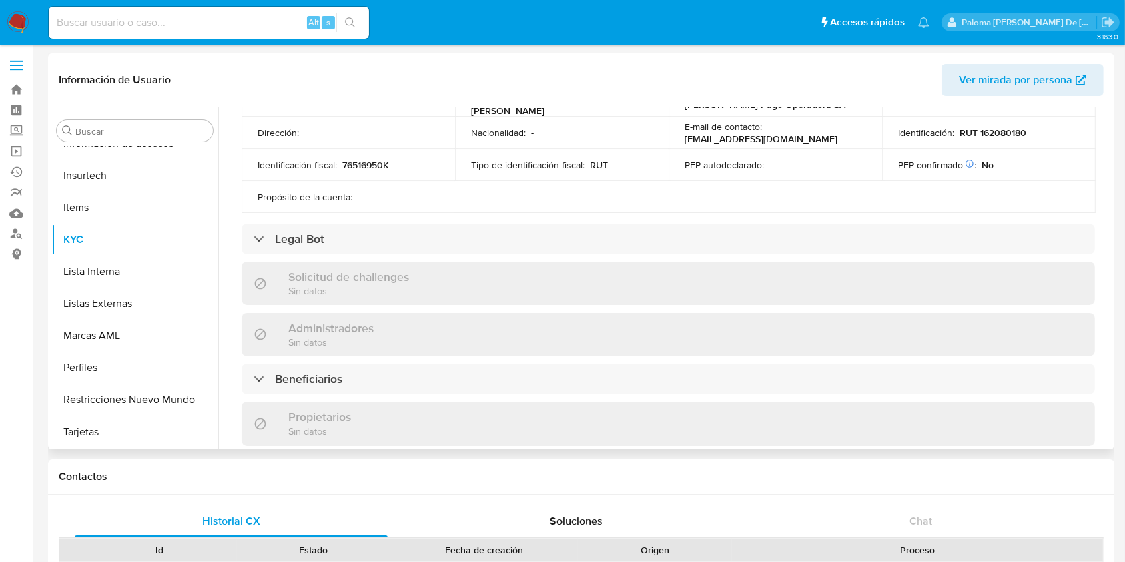
scroll to position [445, 0]
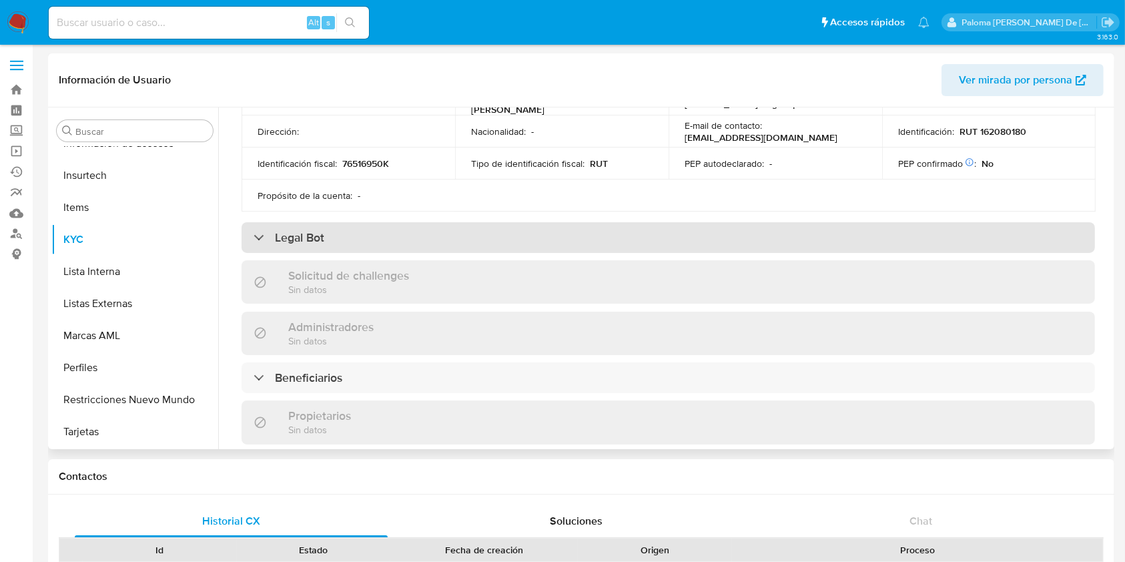
click at [743, 238] on div "Legal Bot" at bounding box center [669, 237] width 854 height 31
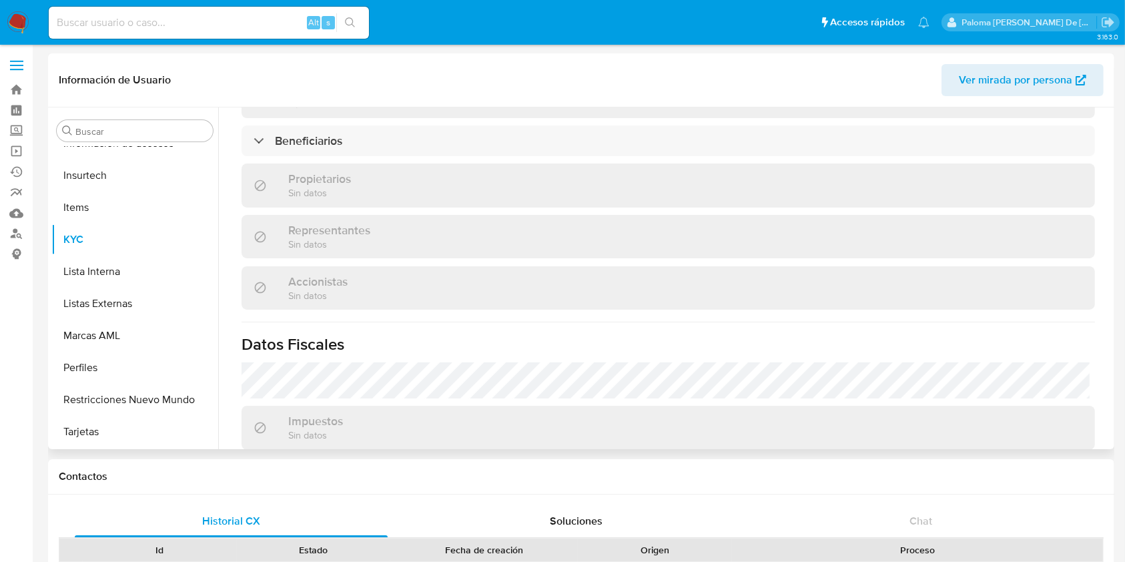
scroll to position [801, 0]
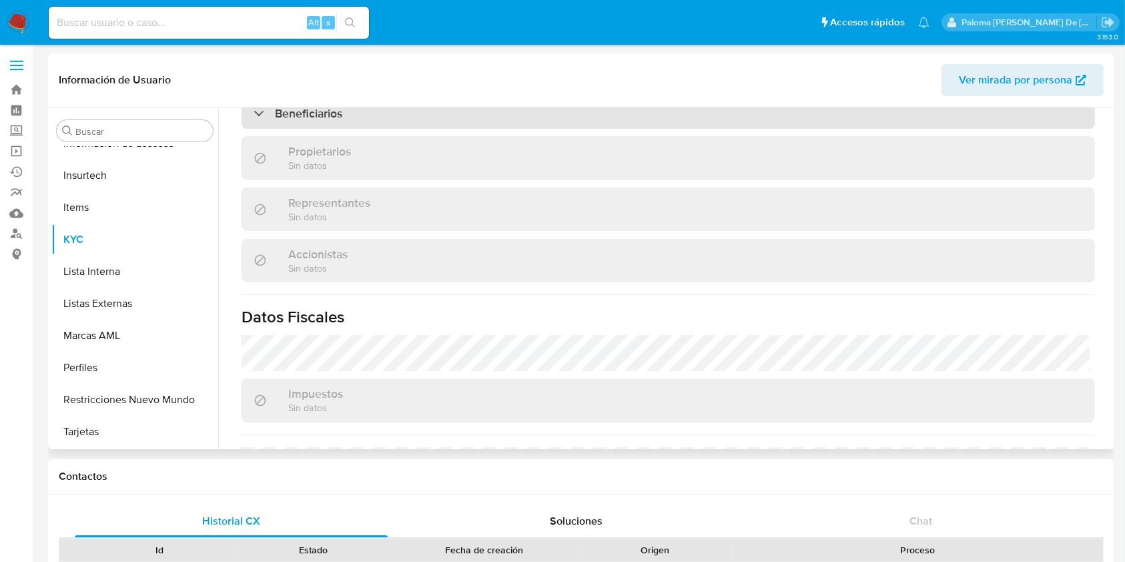
click at [541, 129] on div "Beneficiarios" at bounding box center [669, 113] width 854 height 31
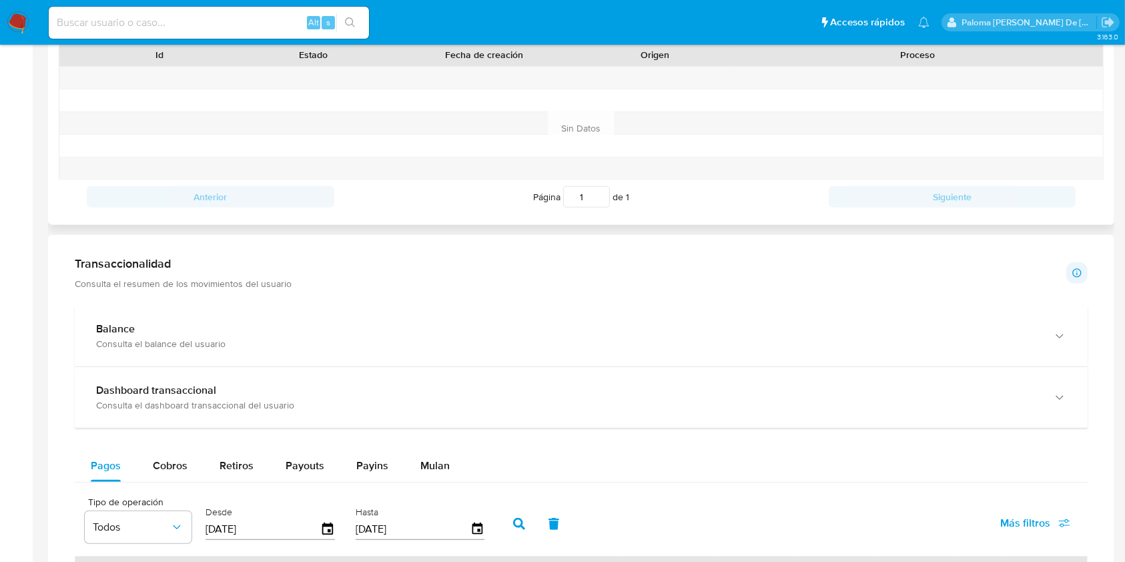
scroll to position [712, 0]
